Goal: Task Accomplishment & Management: Manage account settings

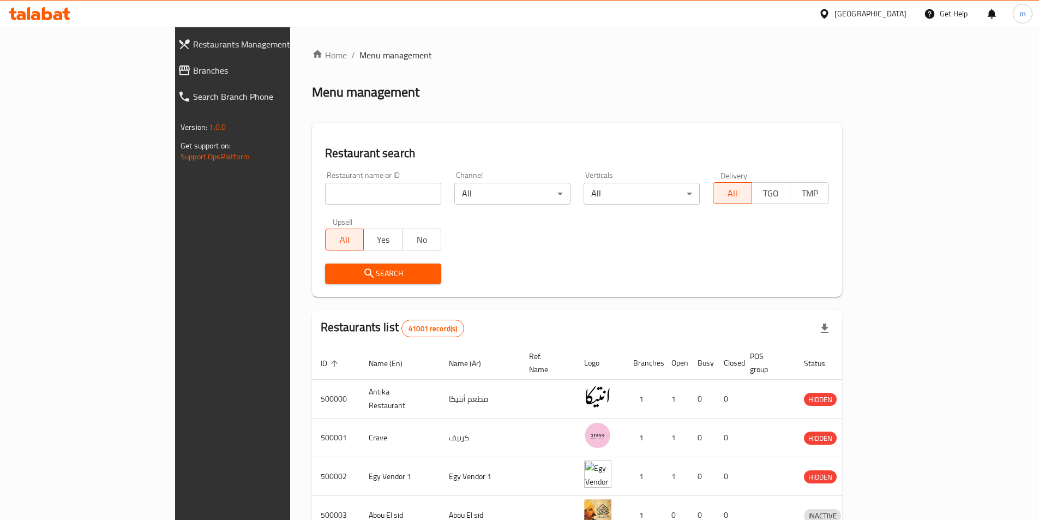
click at [895, 15] on div "[GEOGRAPHIC_DATA]" at bounding box center [870, 14] width 72 height 12
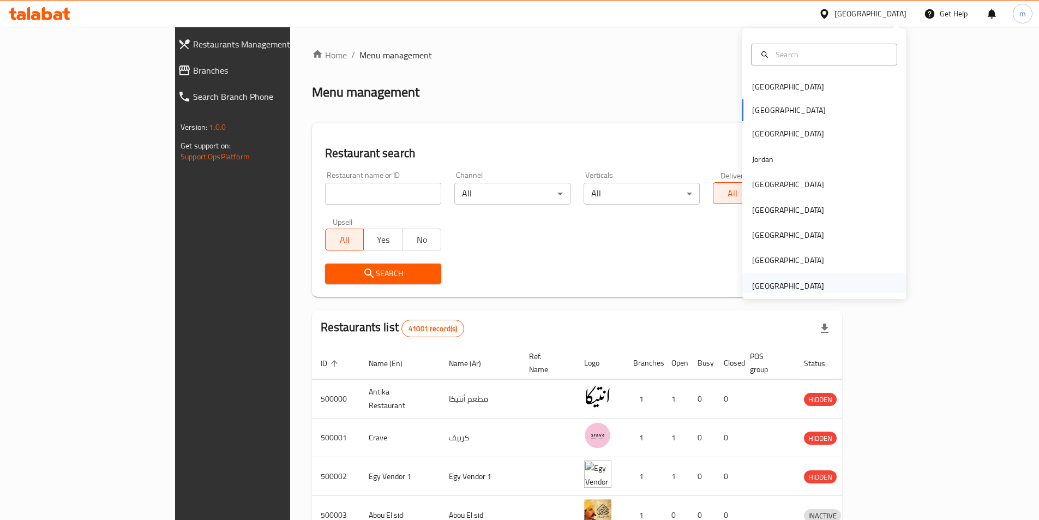
click at [794, 287] on div "[GEOGRAPHIC_DATA]" at bounding box center [788, 286] width 72 height 12
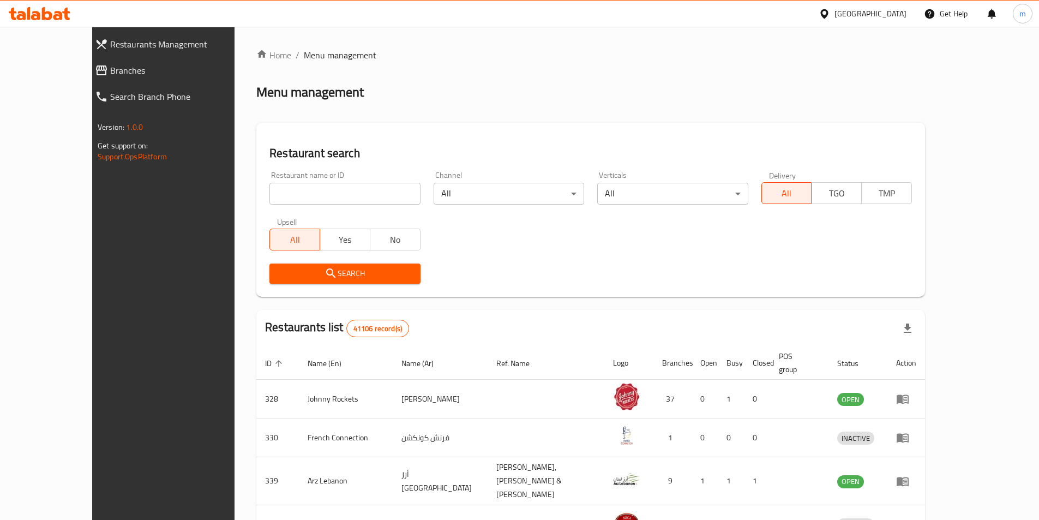
click at [848, 16] on div "[GEOGRAPHIC_DATA]" at bounding box center [870, 14] width 72 height 12
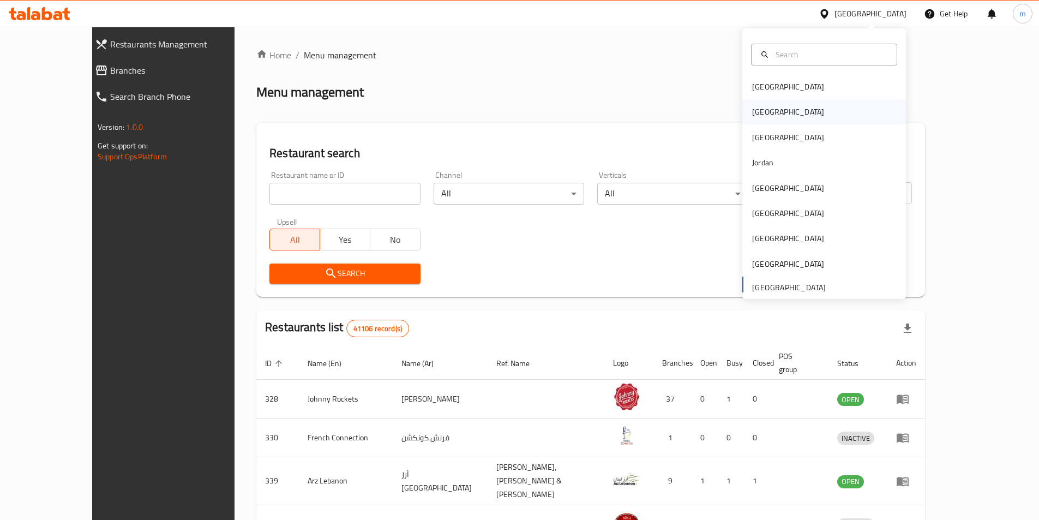
click at [798, 108] on div "[GEOGRAPHIC_DATA]" at bounding box center [824, 111] width 164 height 25
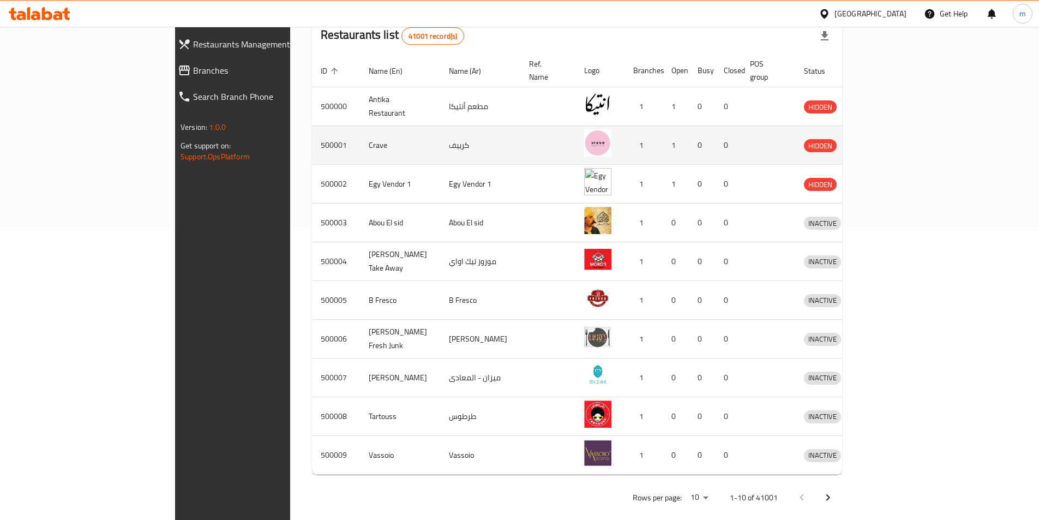
scroll to position [294, 0]
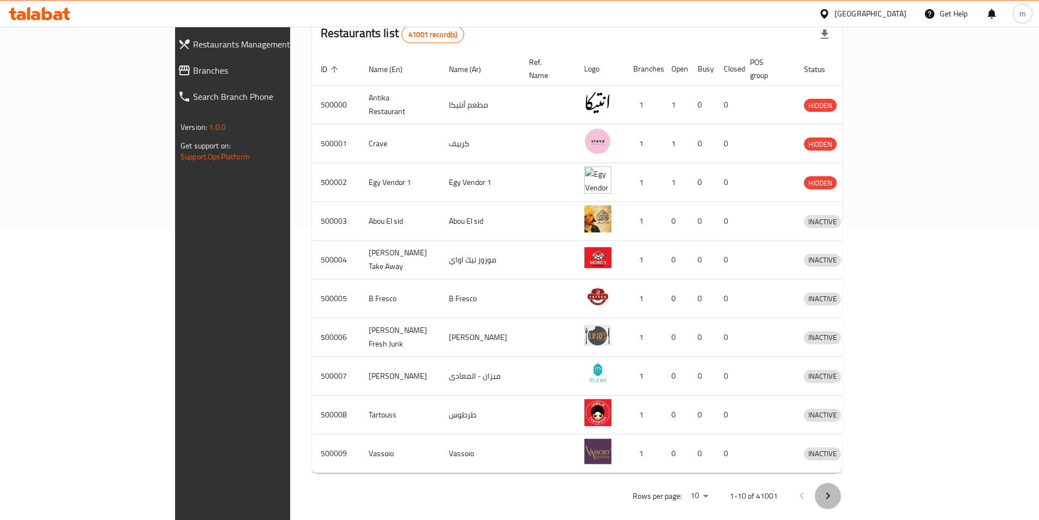
click at [834, 489] on icon "Next page" at bounding box center [827, 495] width 13 height 13
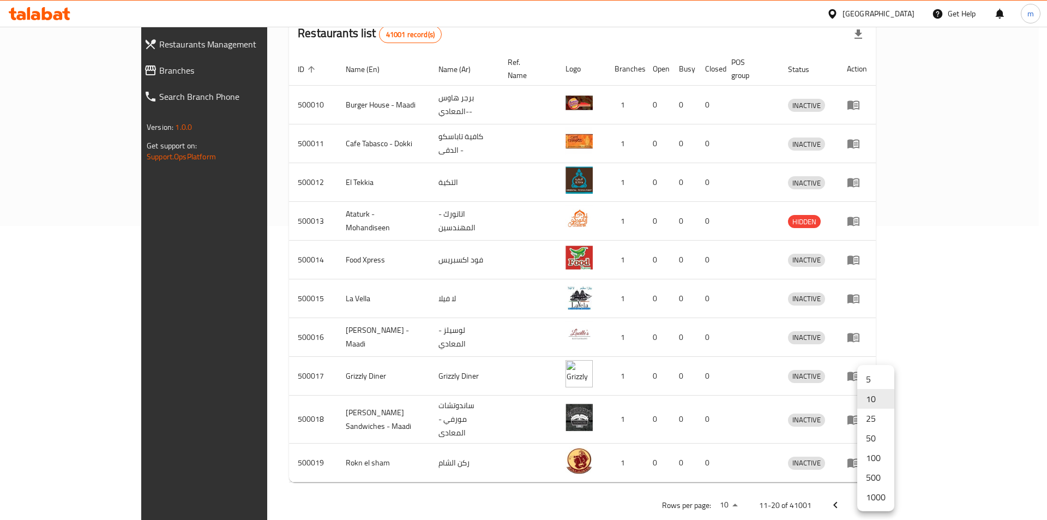
click at [879, 497] on li "1000" at bounding box center [875, 497] width 37 height 20
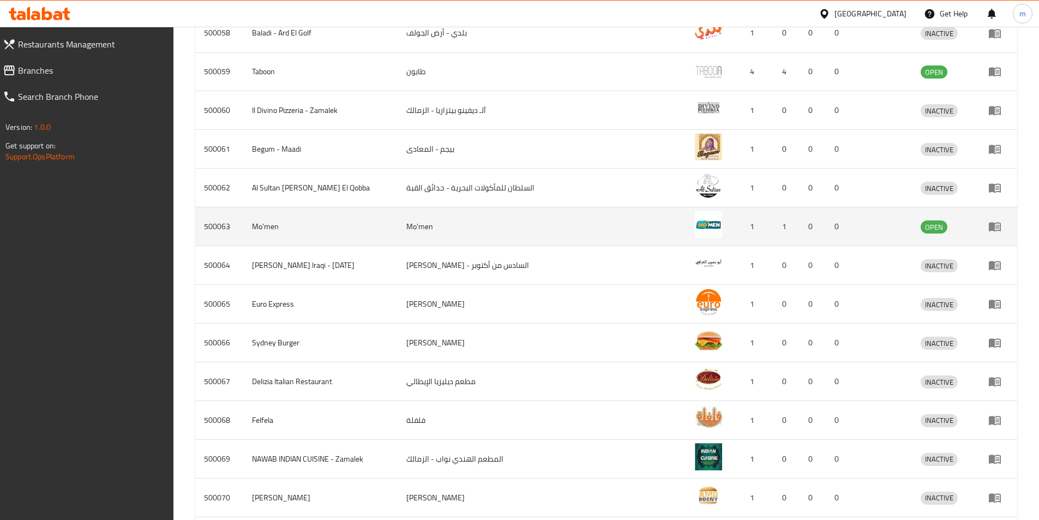
scroll to position [2584, 0]
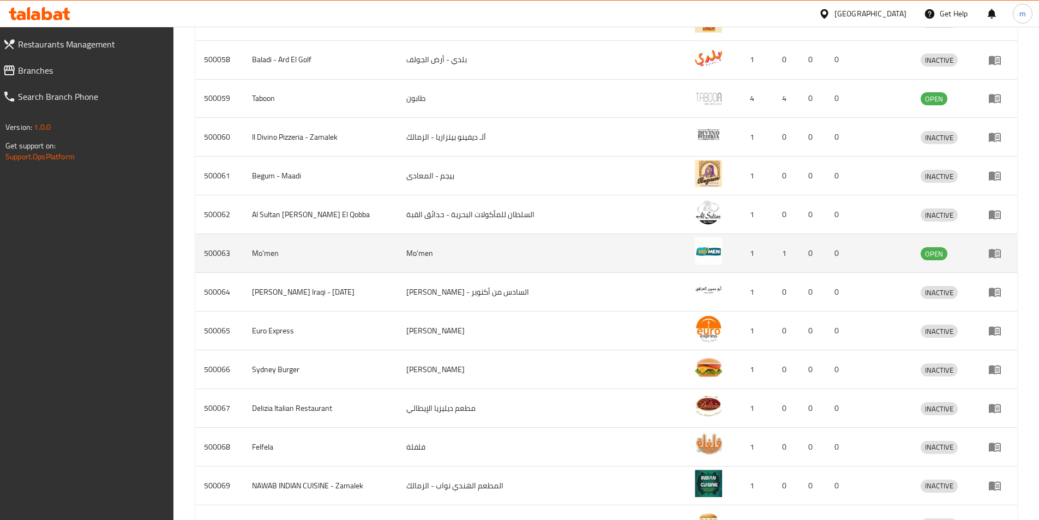
click at [492, 251] on td "Mo'men" at bounding box center [479, 253] width 164 height 39
click at [342, 261] on td "Mo'men" at bounding box center [320, 253] width 154 height 39
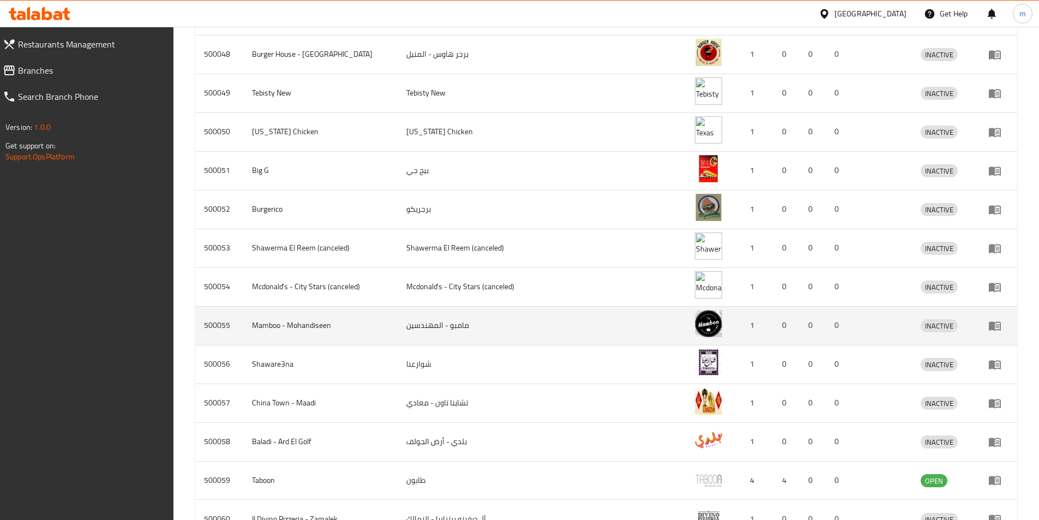
scroll to position [2420, 0]
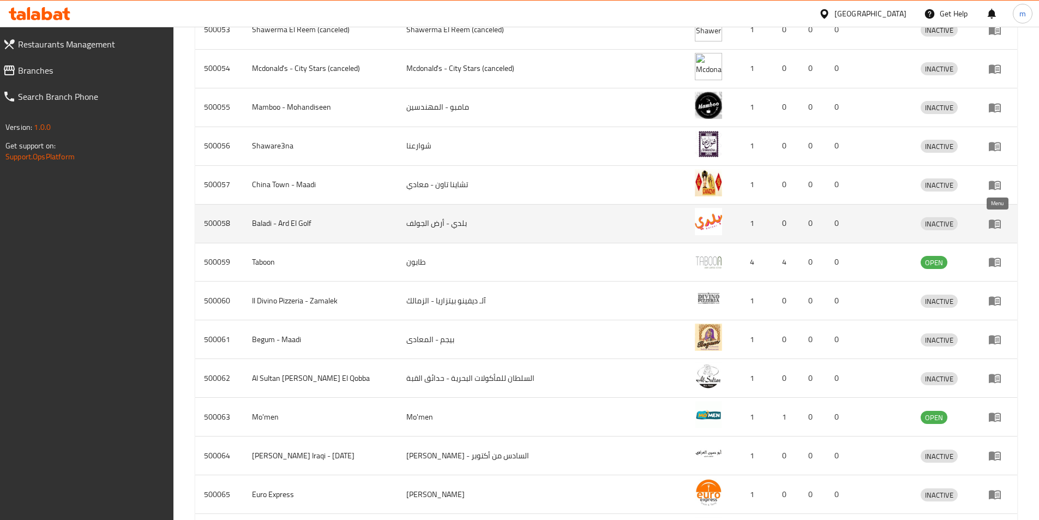
click at [992, 227] on icon "enhanced table" at bounding box center [994, 223] width 12 height 9
